Goal: Navigation & Orientation: Find specific page/section

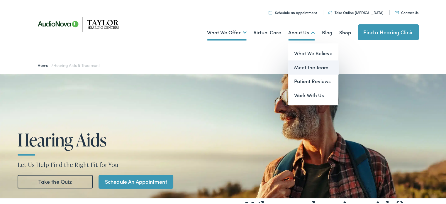
click at [317, 65] on link "Meet the Team" at bounding box center [313, 67] width 50 height 14
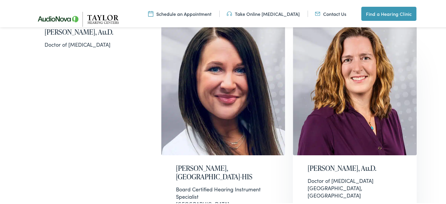
scroll to position [235, 0]
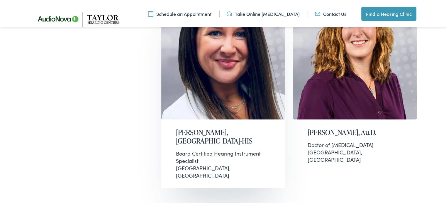
click at [212, 136] on h2 "[PERSON_NAME], [GEOGRAPHIC_DATA]-HIS" at bounding box center [223, 135] width 94 height 17
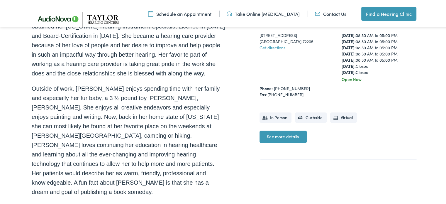
scroll to position [205, 0]
